Goal: Information Seeking & Learning: Learn about a topic

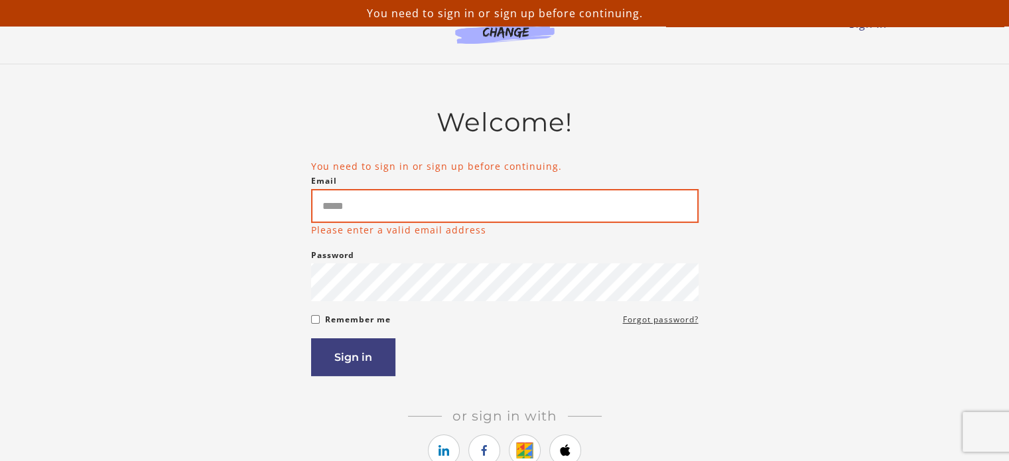
click at [528, 207] on input "Email" at bounding box center [505, 206] width 388 height 34
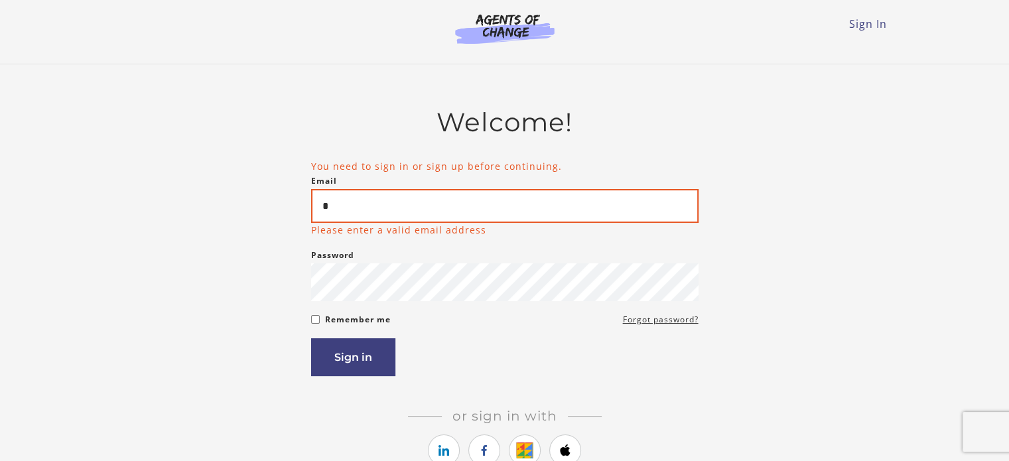
type input "*"
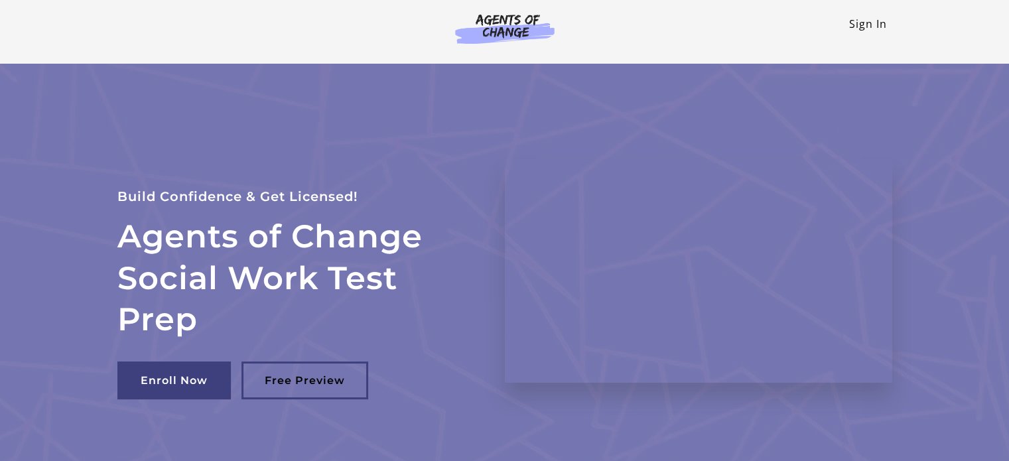
click at [858, 21] on link "Sign In" at bounding box center [868, 24] width 38 height 15
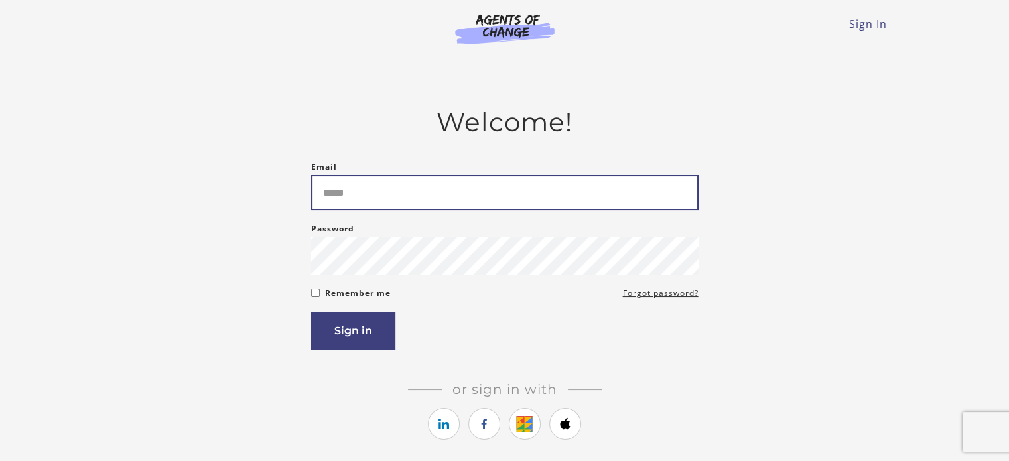
click at [429, 191] on input "Email" at bounding box center [505, 192] width 388 height 35
type input "**********"
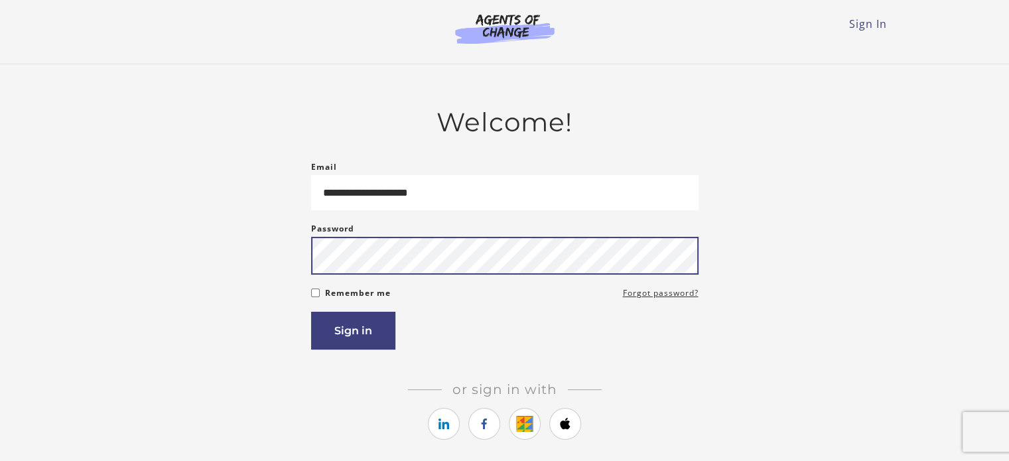
click at [311, 312] on button "Sign in" at bounding box center [353, 331] width 84 height 38
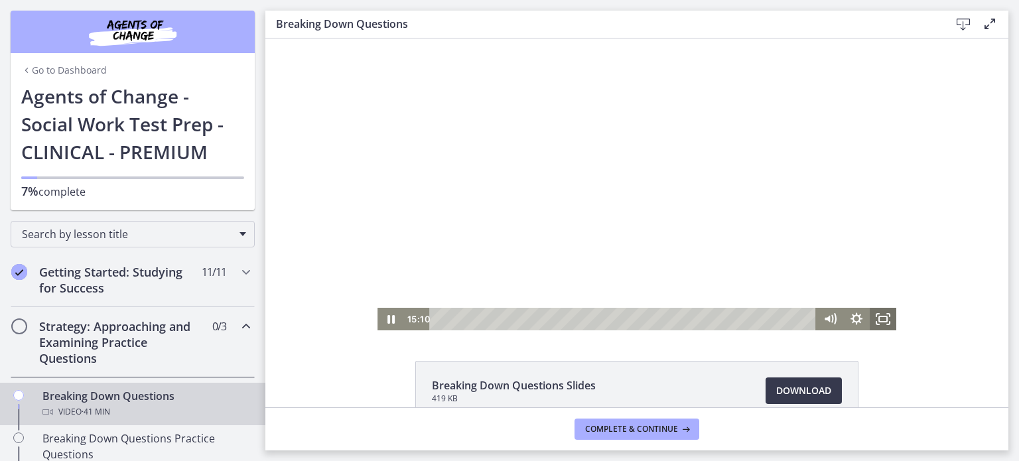
click at [876, 318] on icon "Fullscreen" at bounding box center [883, 319] width 27 height 23
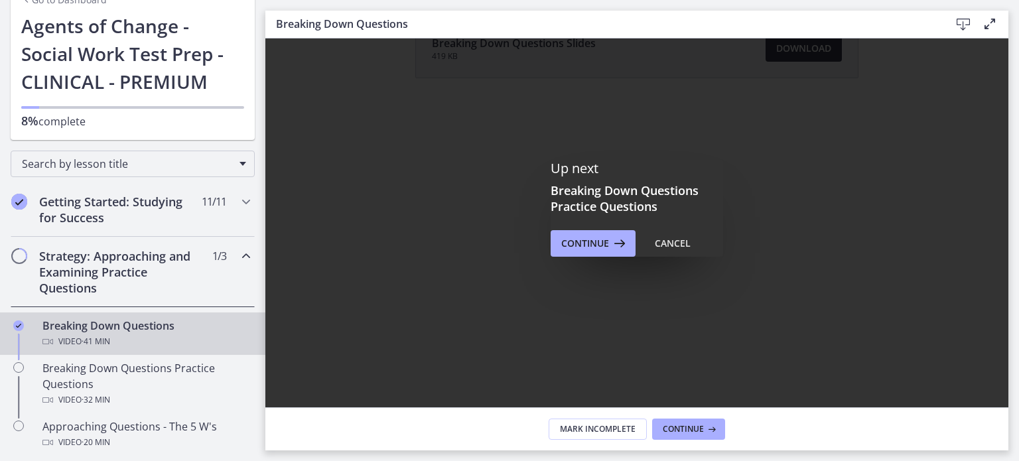
scroll to position [71, 0]
click at [705, 426] on icon at bounding box center [710, 429] width 13 height 11
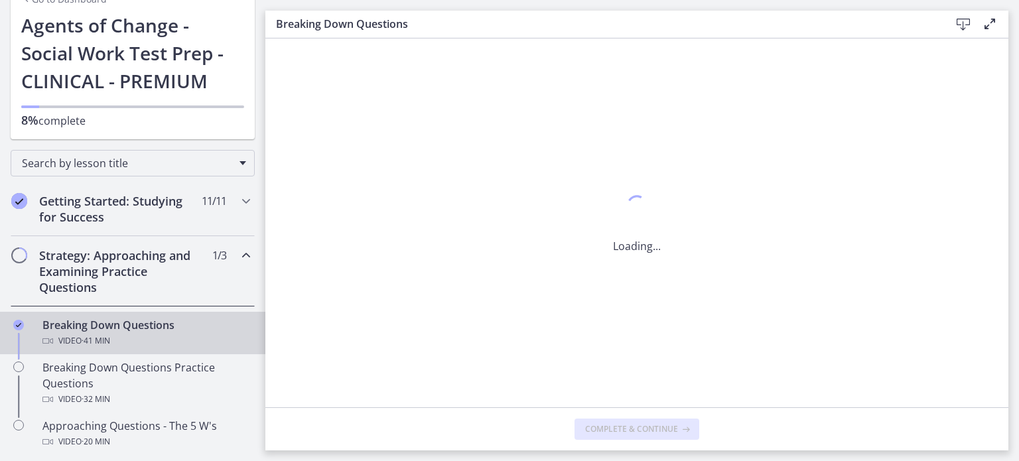
scroll to position [0, 0]
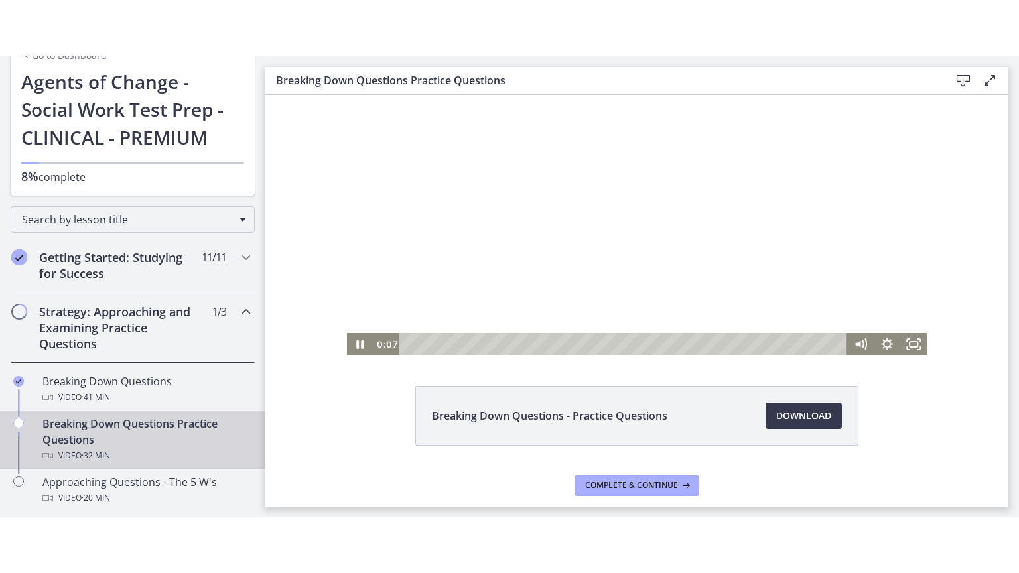
scroll to position [32, 0]
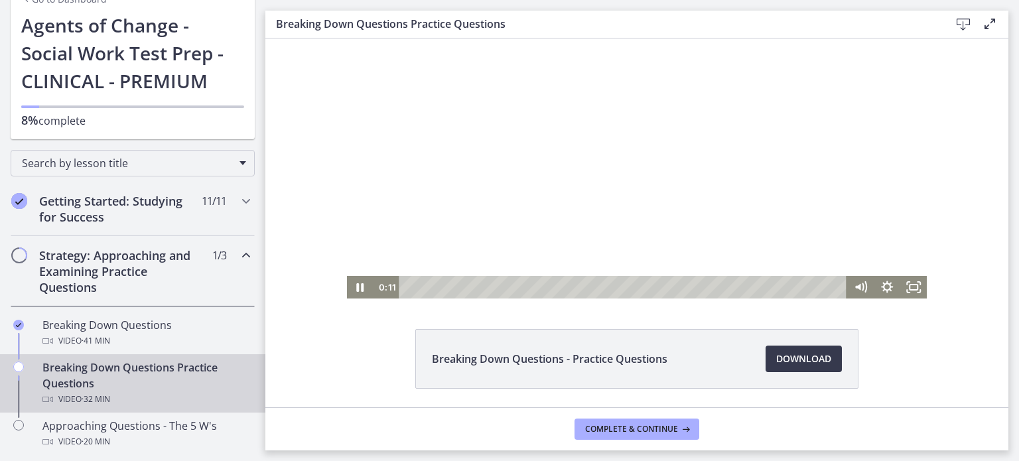
click at [672, 253] on div at bounding box center [637, 153] width 581 height 292
click at [348, 182] on div at bounding box center [637, 153] width 581 height 292
click at [632, 207] on div at bounding box center [637, 153] width 581 height 292
click at [466, 159] on div at bounding box center [637, 153] width 581 height 292
click at [911, 288] on icon "Fullscreen" at bounding box center [914, 287] width 32 height 27
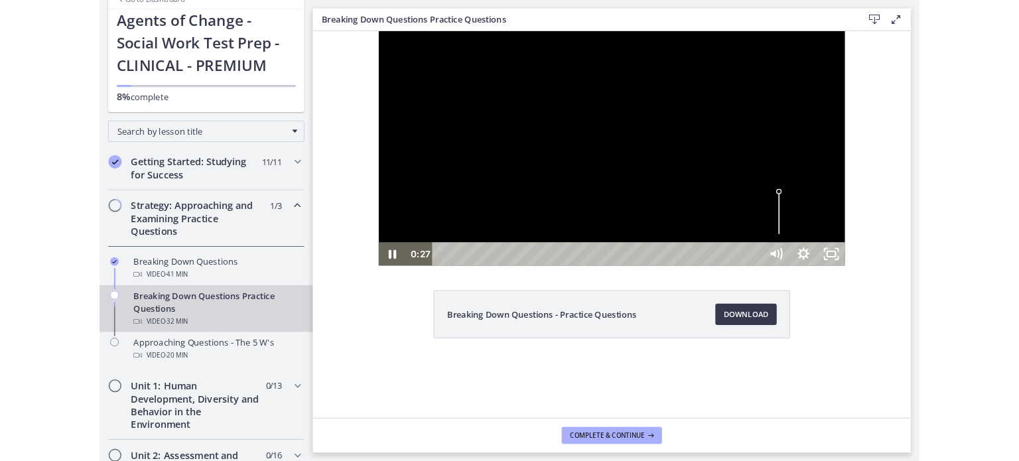
scroll to position [0, 0]
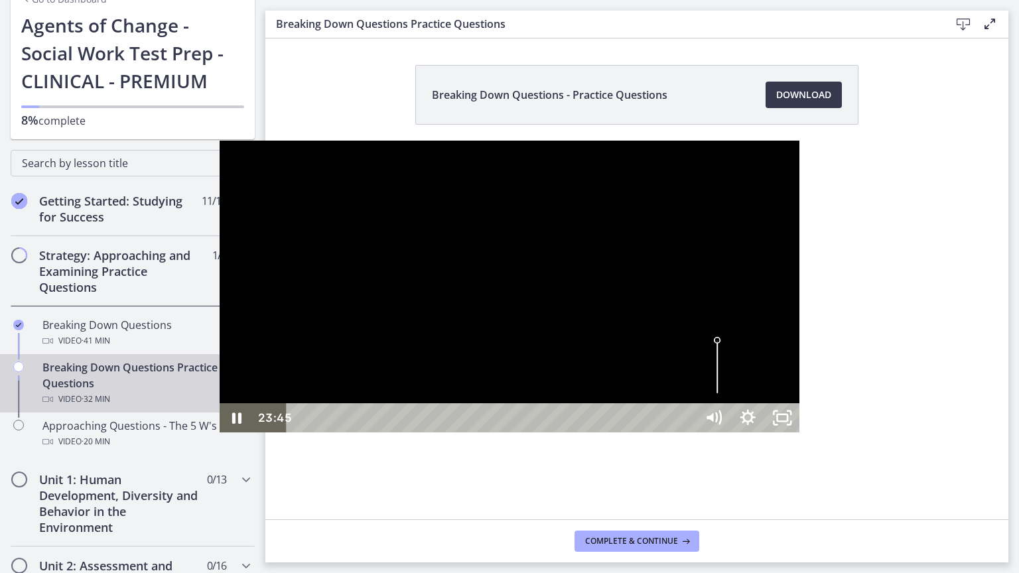
click at [800, 349] on div at bounding box center [510, 287] width 581 height 292
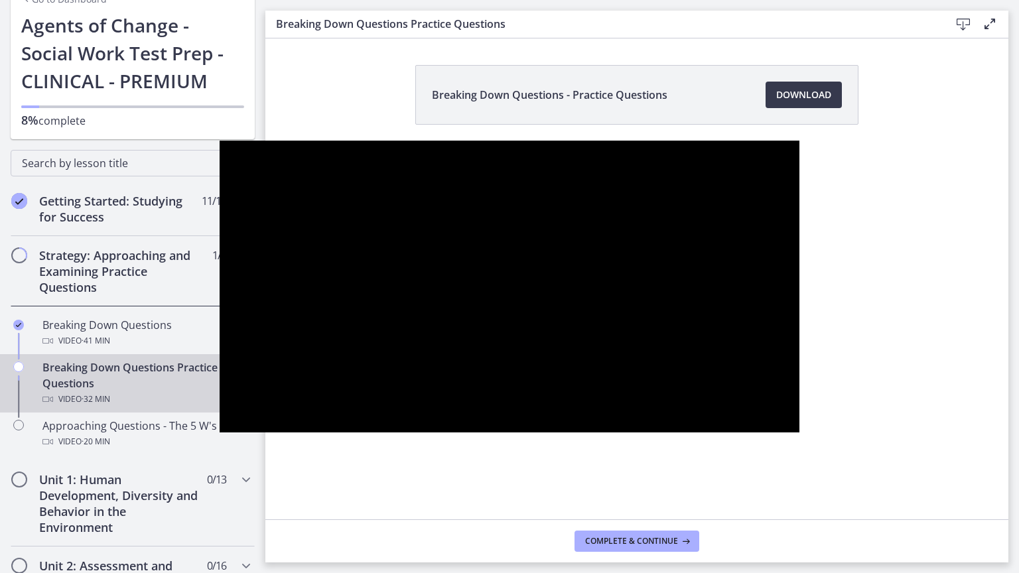
click at [220, 141] on button "Play Video: cbe1c36tov91j64ibqa0.mp4" at bounding box center [220, 141] width 1 height 1
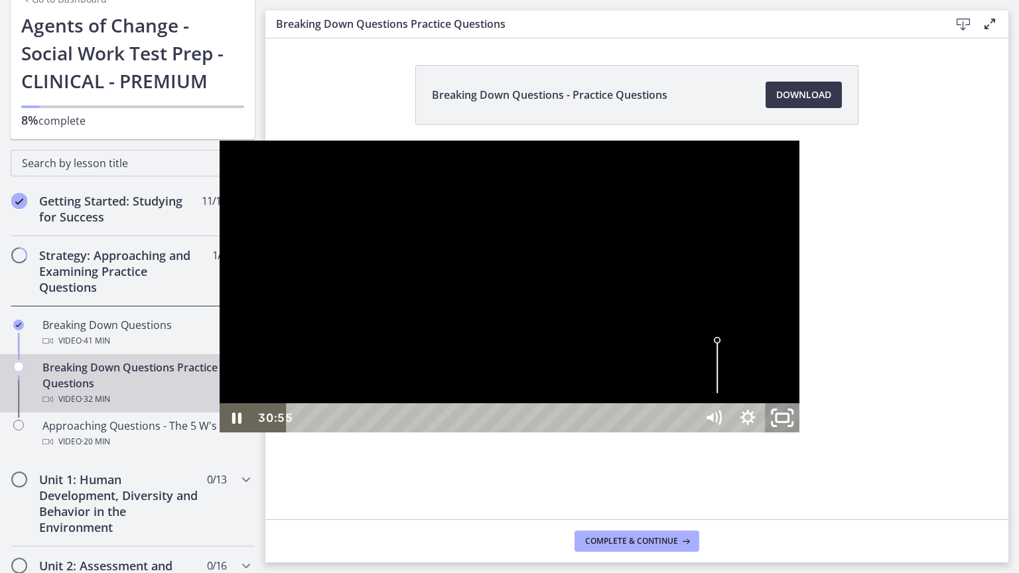
click at [789, 422] on rect "Unfullscreen" at bounding box center [782, 418] width 13 height 8
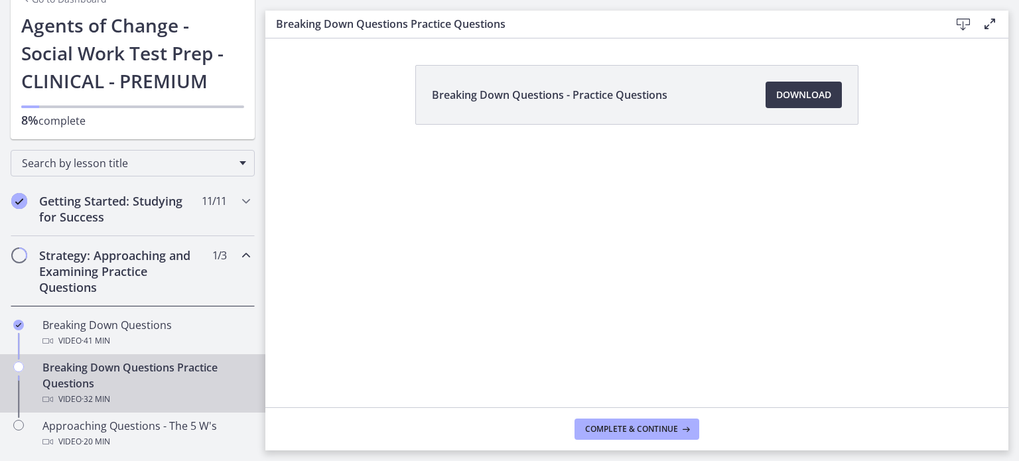
scroll to position [76, 0]
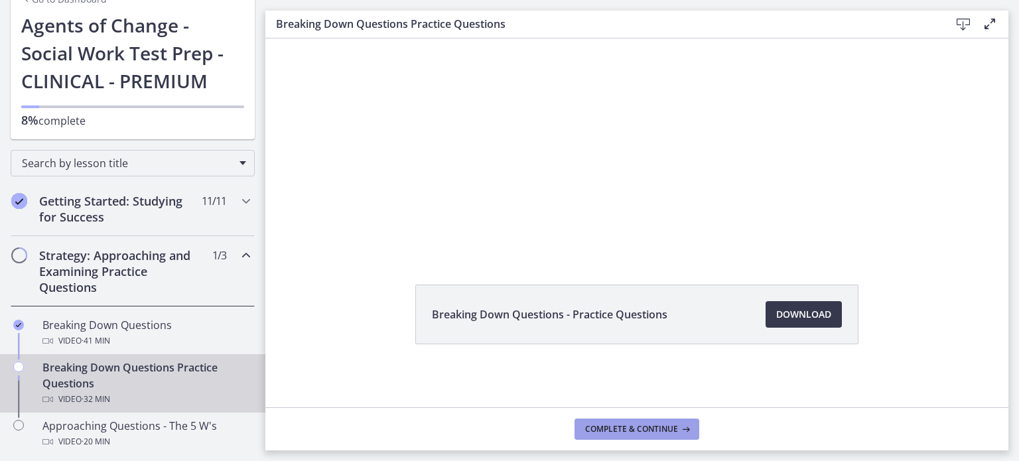
click at [645, 421] on button "Complete & continue" at bounding box center [637, 429] width 125 height 21
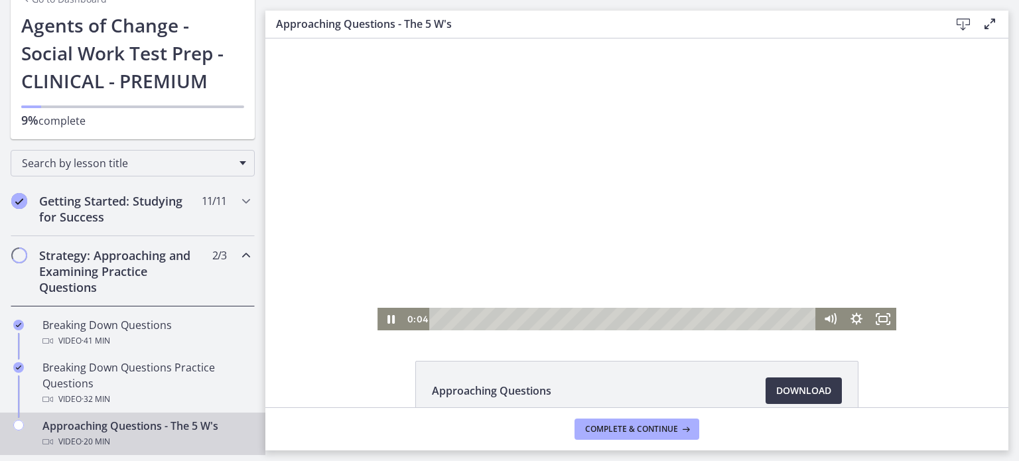
click at [642, 134] on div at bounding box center [637, 184] width 519 height 292
click at [877, 312] on icon "Fullscreen" at bounding box center [883, 319] width 32 height 27
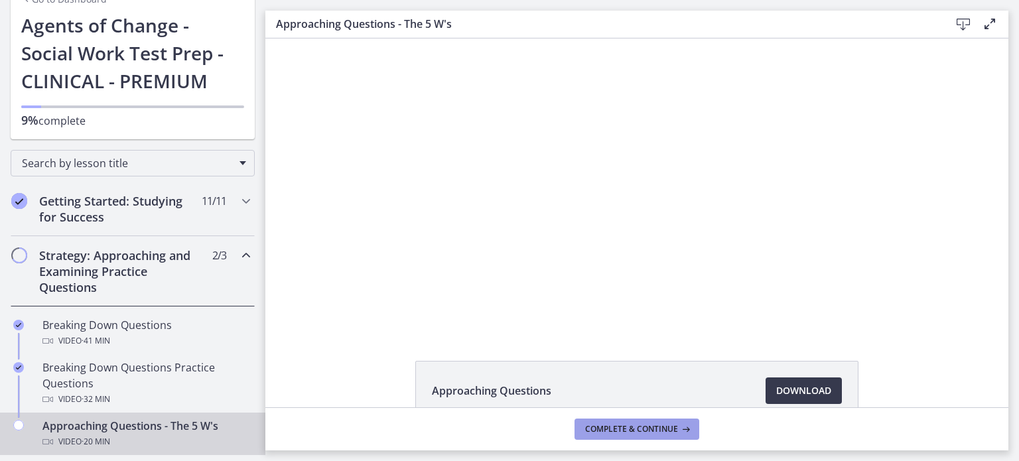
click at [606, 431] on span "Complete & continue" at bounding box center [631, 429] width 93 height 11
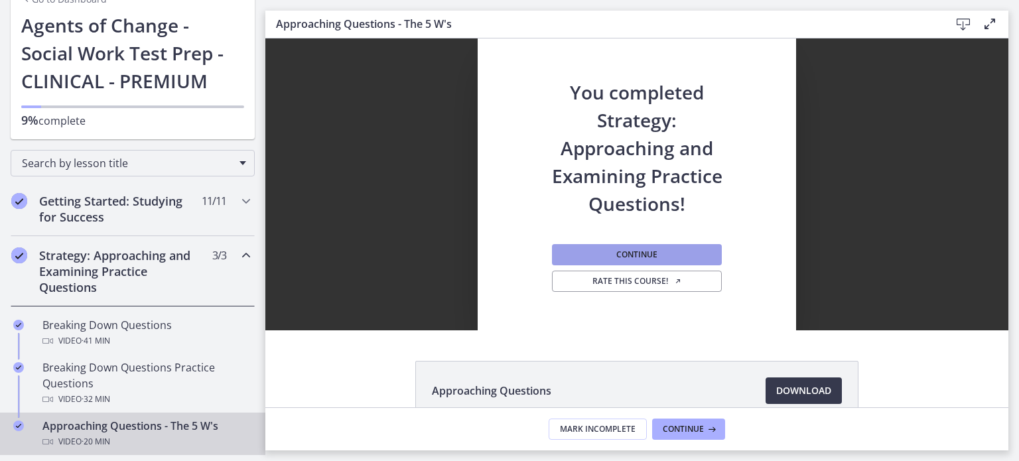
click at [587, 255] on button "Continue" at bounding box center [637, 254] width 170 height 21
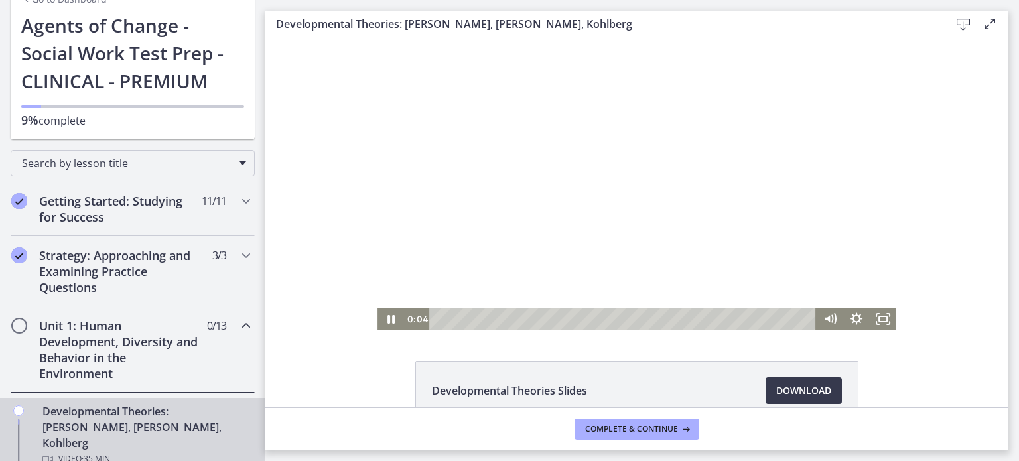
click at [544, 237] on div at bounding box center [637, 184] width 519 height 292
click at [444, 172] on div at bounding box center [637, 184] width 519 height 292
click at [877, 314] on icon "Fullscreen" at bounding box center [878, 315] width 3 height 3
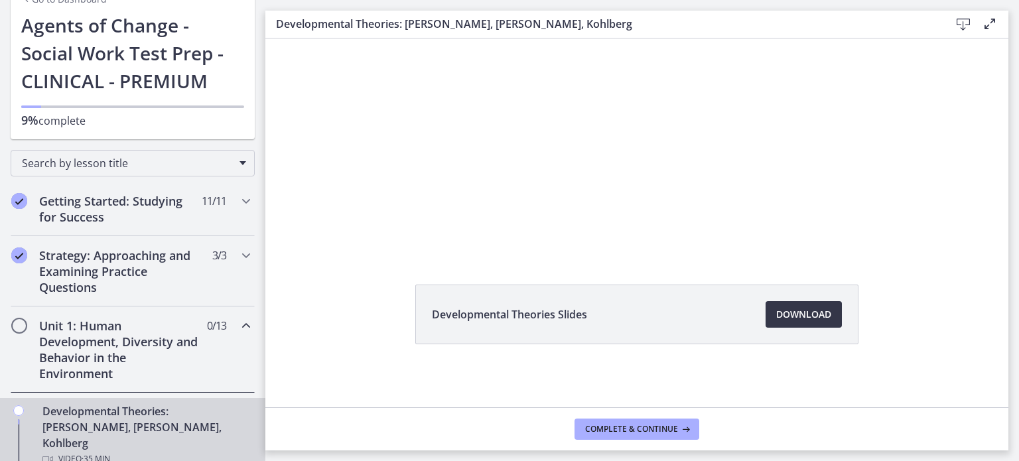
click at [796, 319] on span "Download Opens in a new window" at bounding box center [803, 315] width 55 height 16
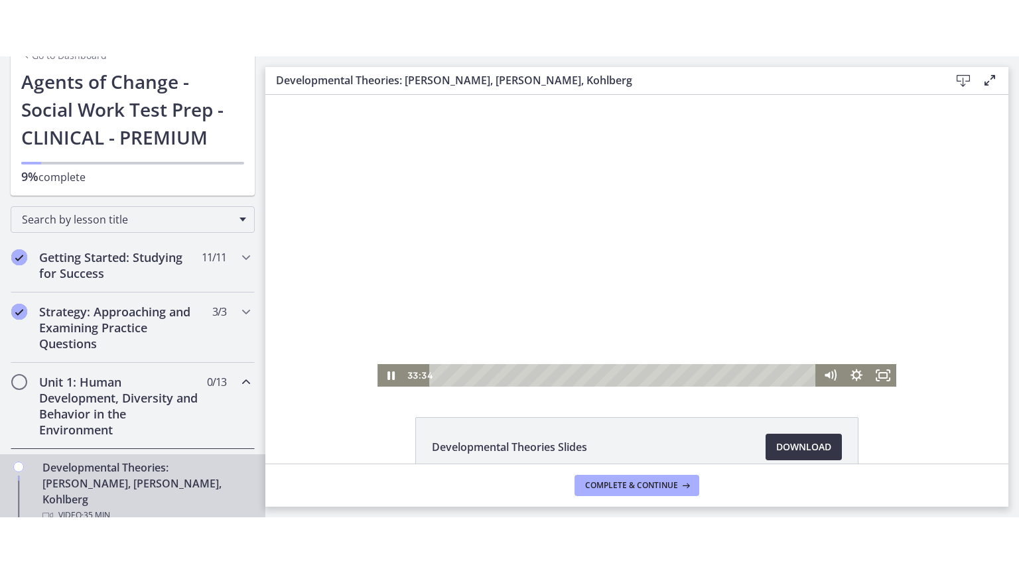
scroll to position [0, 0]
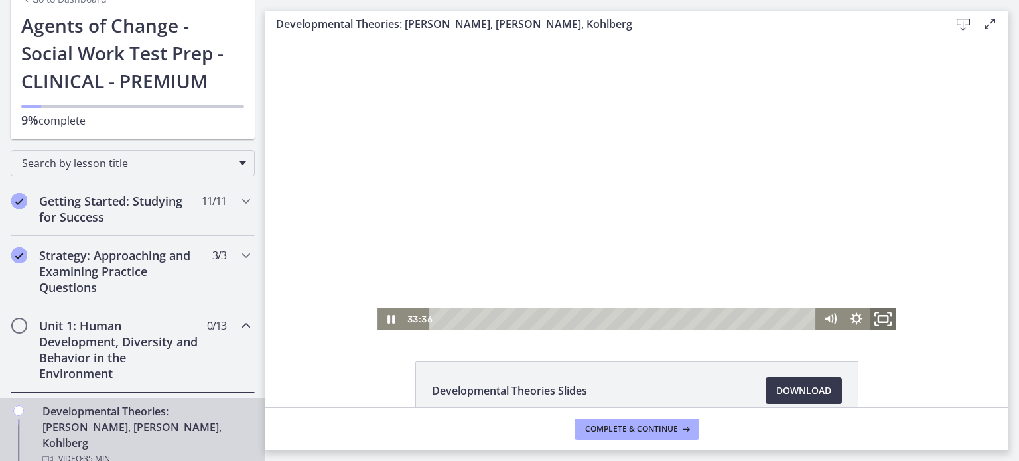
click at [872, 319] on icon "Fullscreen" at bounding box center [883, 319] width 32 height 27
click at [709, 111] on div at bounding box center [637, 184] width 519 height 292
click at [624, 429] on span "Complete & continue" at bounding box center [631, 429] width 93 height 11
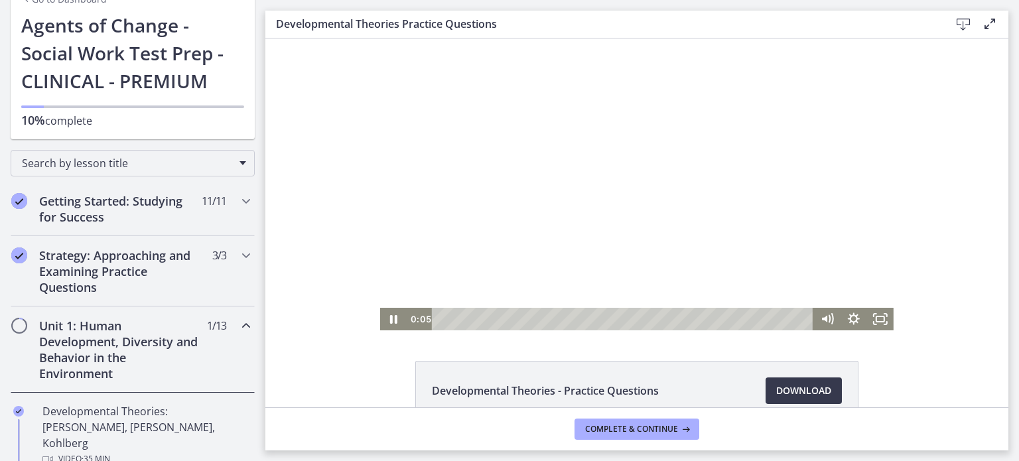
click at [599, 222] on div at bounding box center [637, 184] width 514 height 292
click at [876, 323] on icon "Fullscreen" at bounding box center [880, 319] width 27 height 23
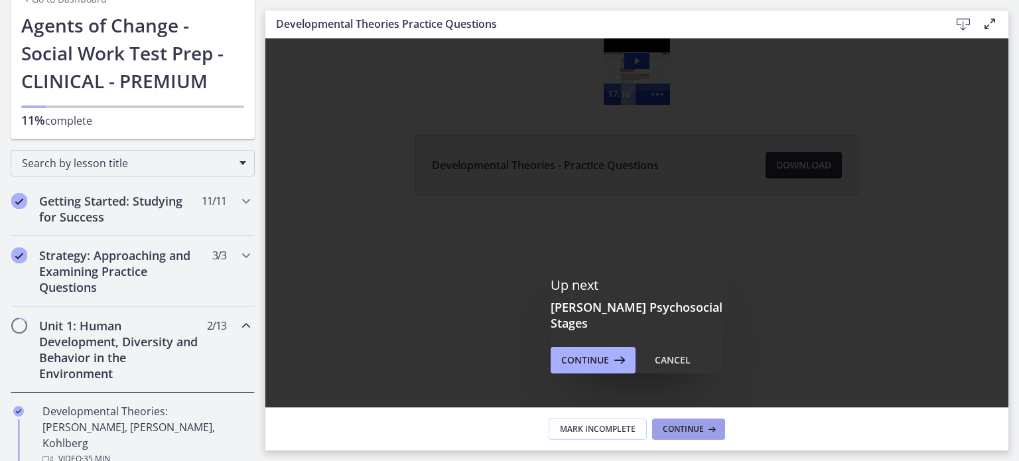
click at [663, 424] on span "Continue" at bounding box center [683, 429] width 41 height 11
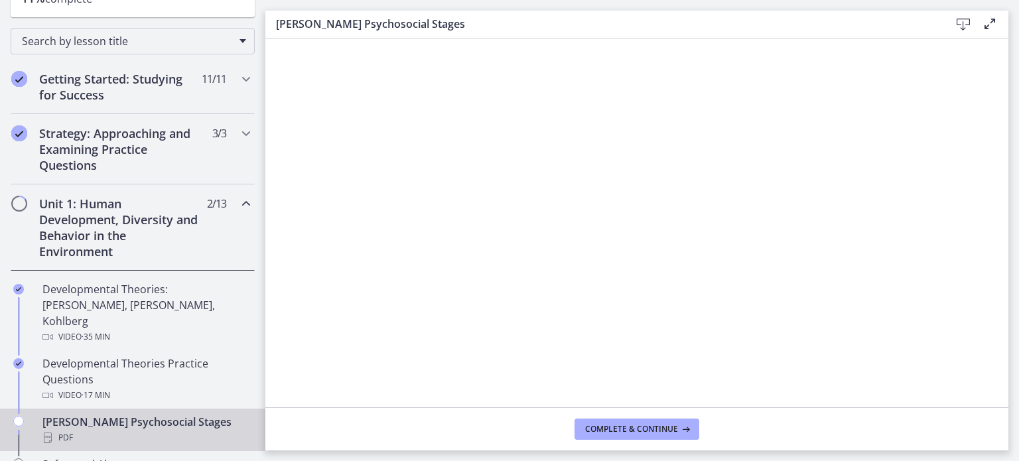
scroll to position [371, 0]
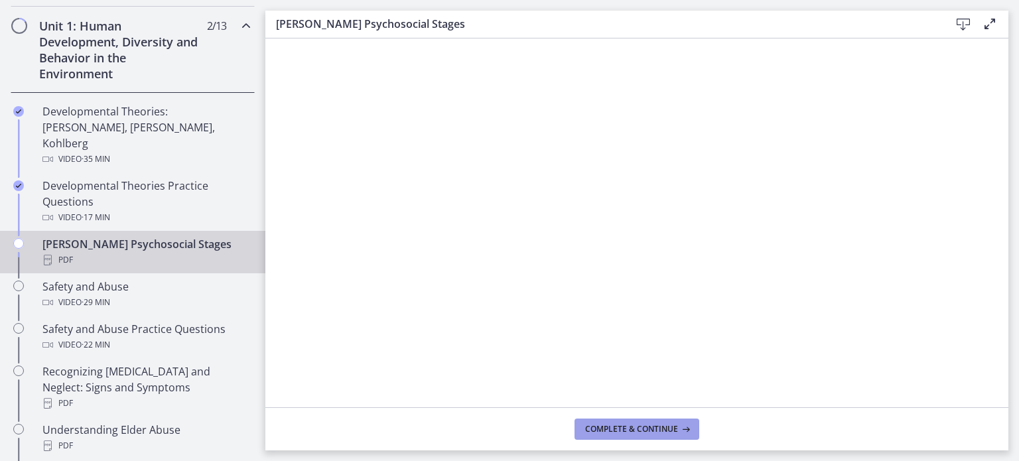
click at [661, 426] on span "Complete & continue" at bounding box center [631, 429] width 93 height 11
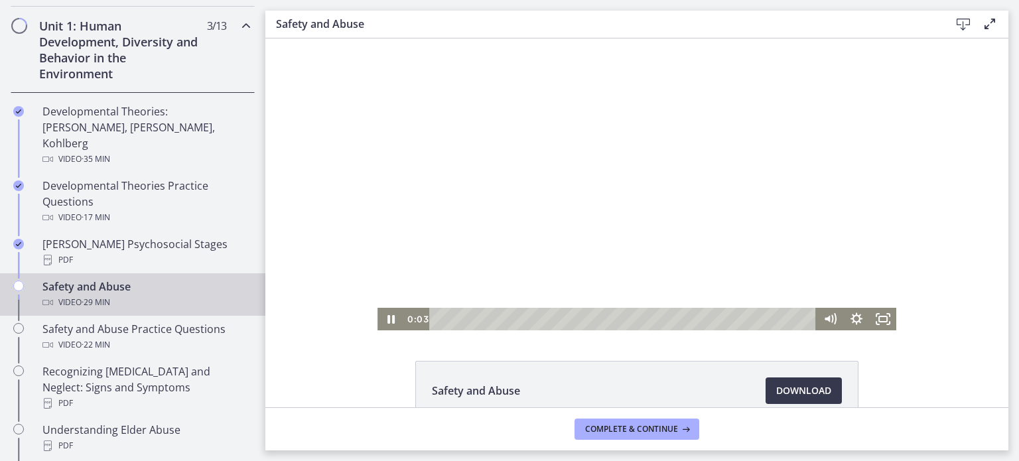
click at [590, 248] on div at bounding box center [637, 184] width 519 height 292
click at [537, 184] on div at bounding box center [637, 184] width 519 height 292
click at [666, 195] on div at bounding box center [637, 184] width 519 height 292
